Goal: Browse casually: Explore the website without a specific task or goal

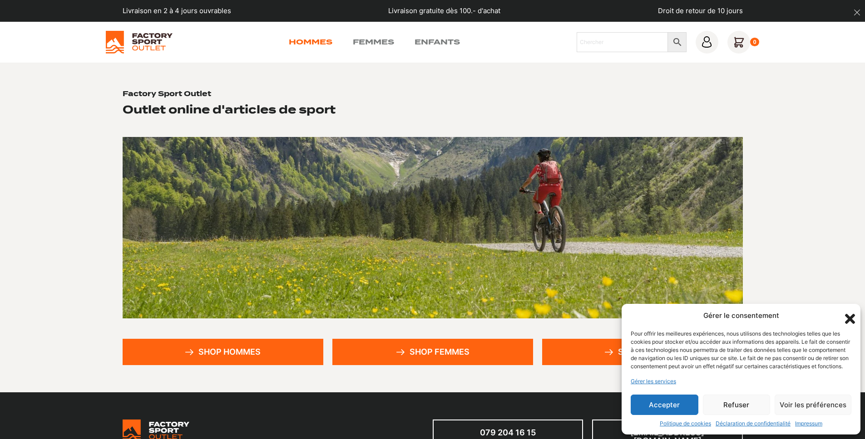
click at [327, 42] on link "Hommes" at bounding box center [311, 42] width 44 height 11
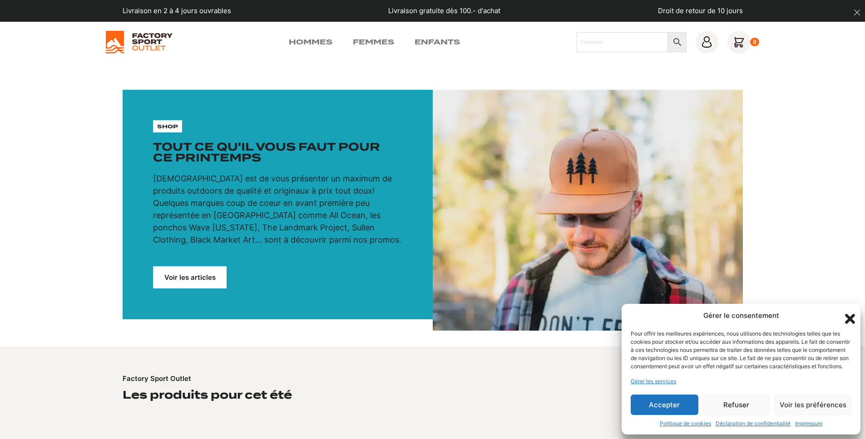
click at [662, 412] on button "Accepter" at bounding box center [664, 405] width 68 height 20
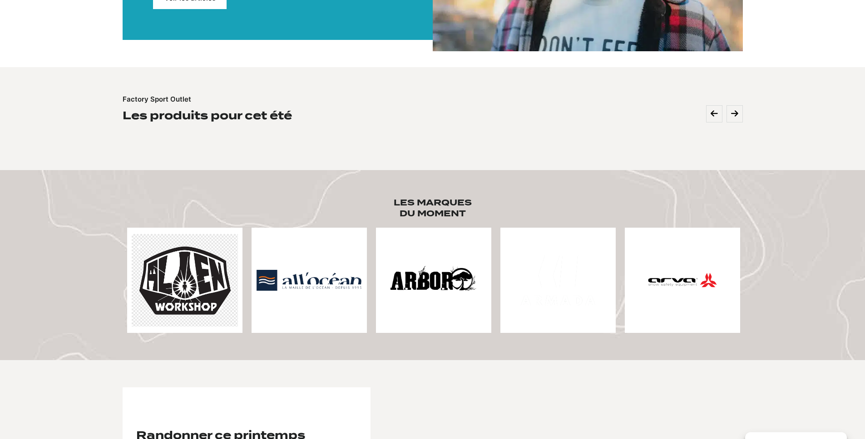
scroll to position [615, 0]
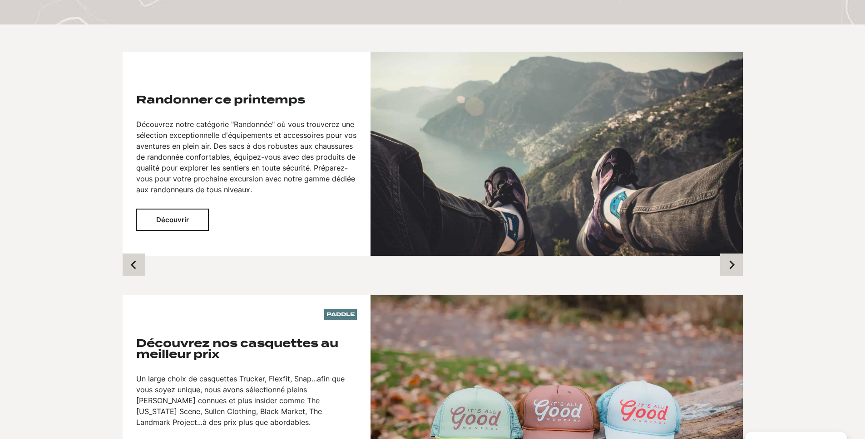
click at [565, 193] on img at bounding box center [556, 154] width 372 height 204
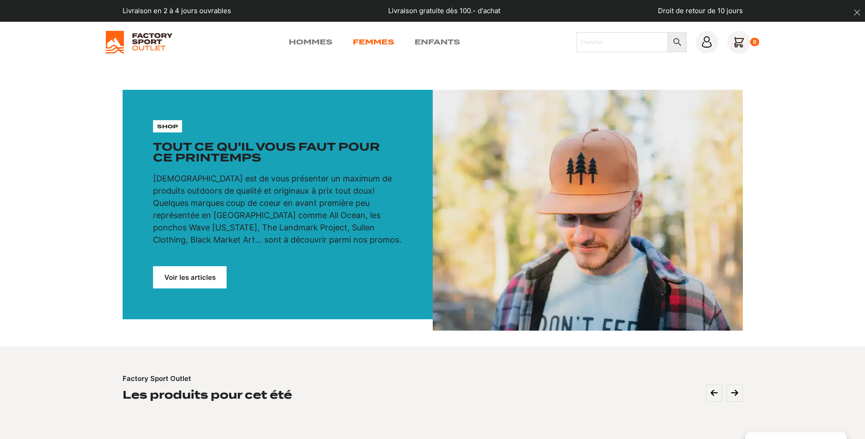
click at [379, 42] on link "Femmes" at bounding box center [373, 42] width 41 height 11
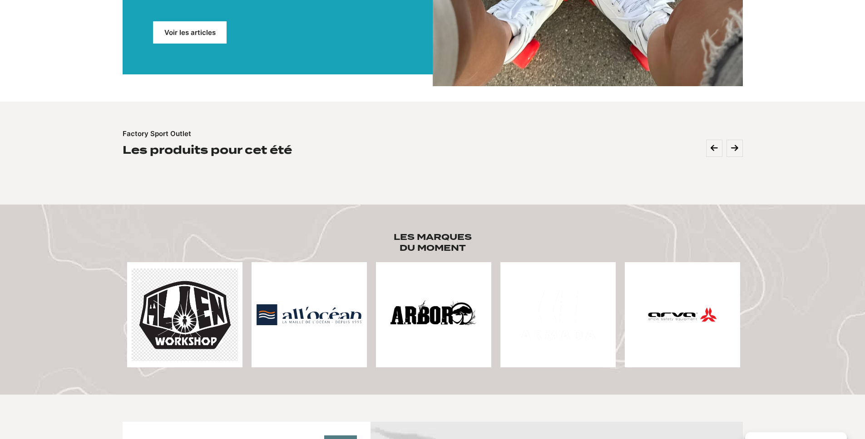
scroll to position [24, 0]
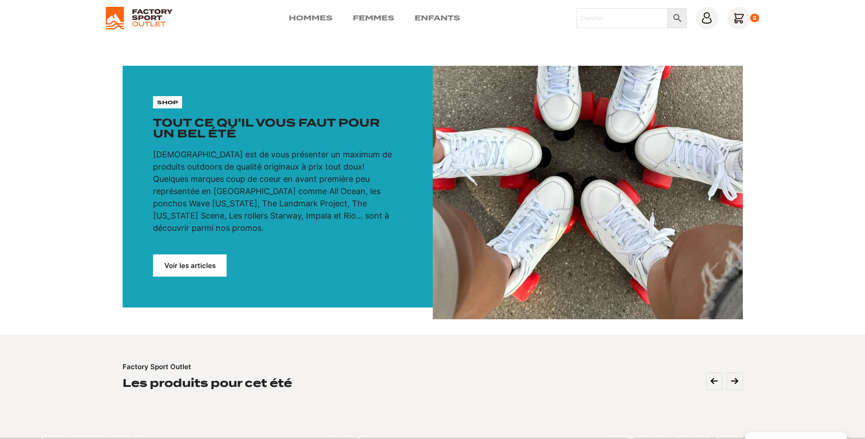
click at [181, 260] on link "Voir les articles" at bounding box center [190, 266] width 74 height 22
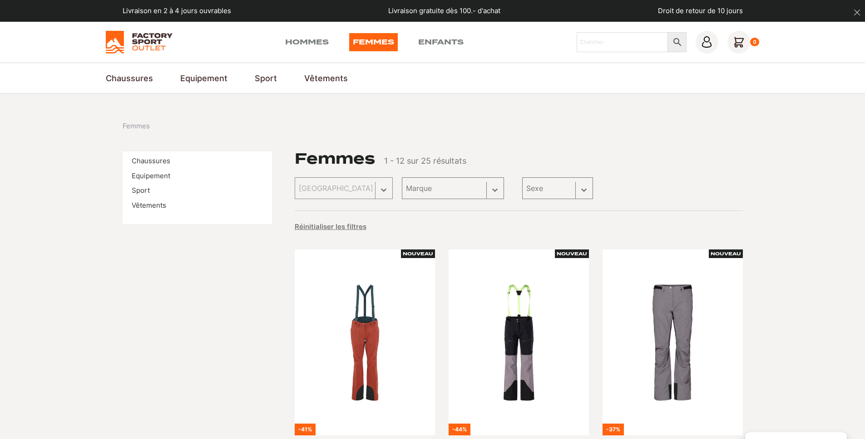
scroll to position [59, 0]
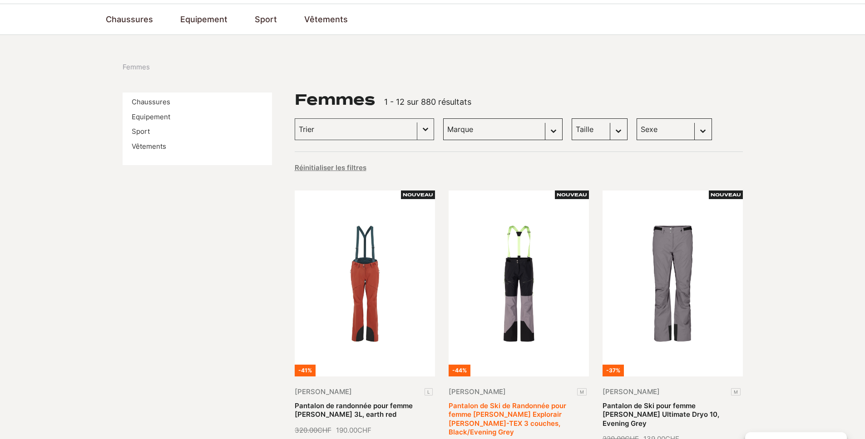
click at [543, 402] on link "Pantalon de Ski de Randonnée pour femme SCOTT Explorair GORE-TEX 3 couches, Bla…" at bounding box center [507, 419] width 118 height 35
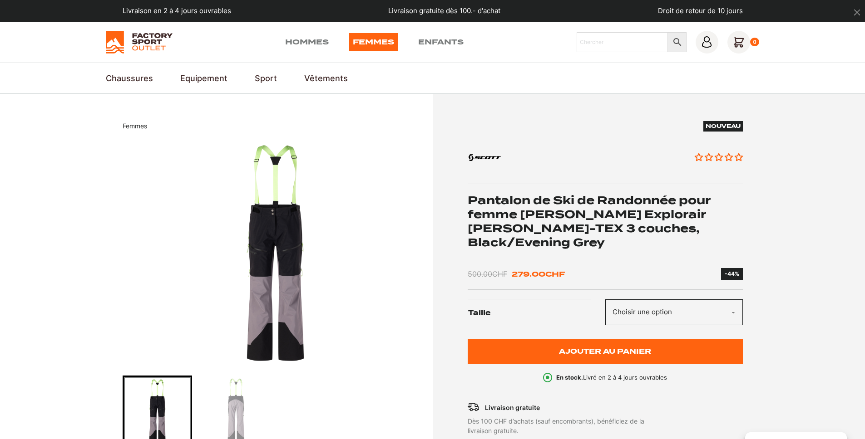
click at [133, 41] on img at bounding box center [139, 42] width 67 height 23
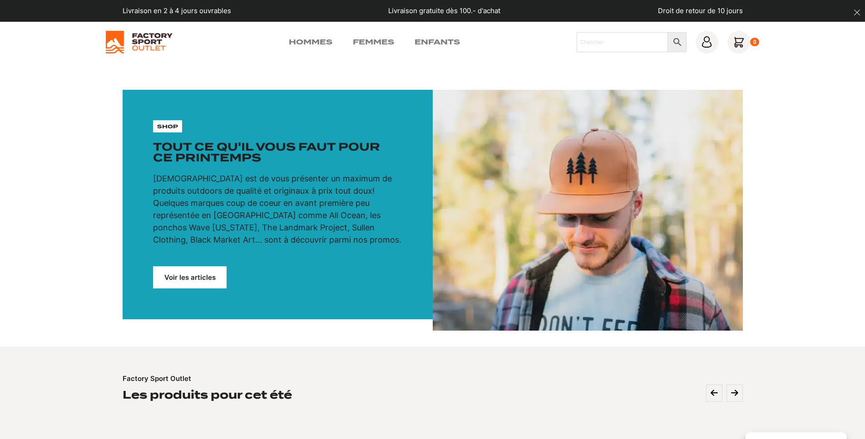
click at [300, 34] on div "Hommes Femmes Enfants Chercher × 0" at bounding box center [433, 42] width 654 height 23
click at [303, 39] on link "Hommes" at bounding box center [311, 42] width 44 height 11
click at [326, 42] on link "Hommes" at bounding box center [311, 42] width 44 height 11
click at [205, 282] on link "Voir les articles" at bounding box center [190, 277] width 74 height 22
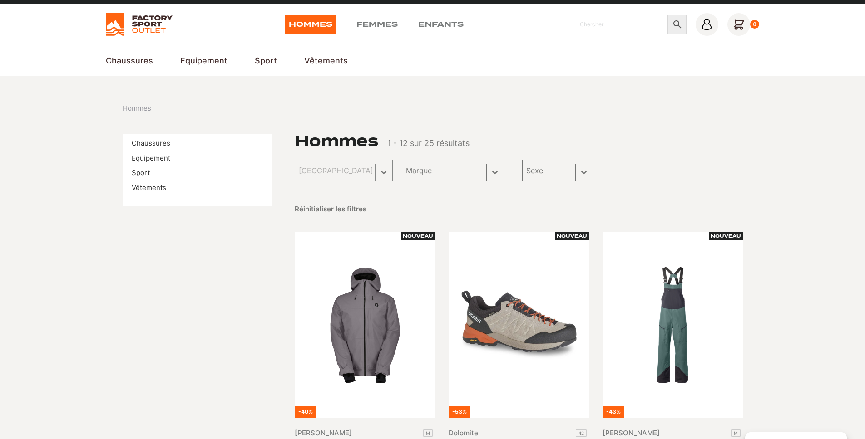
scroll to position [51, 0]
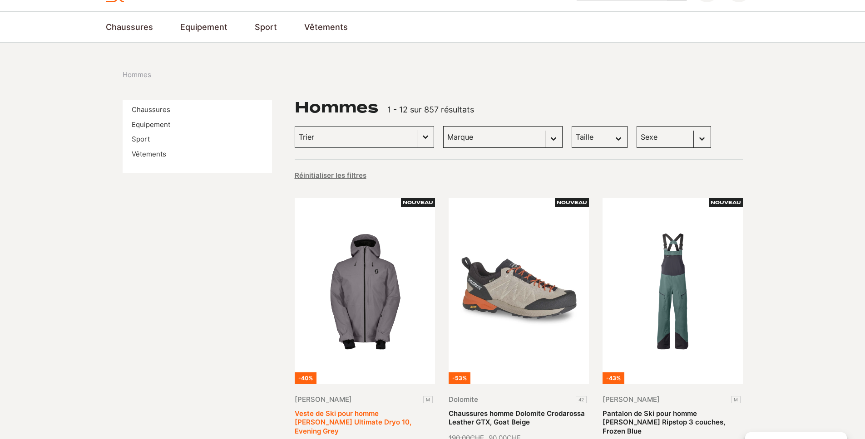
click at [396, 409] on link "Veste de Ski pour homme [PERSON_NAME] Ultimate Dryo 10, Evening Grey" at bounding box center [353, 422] width 117 height 26
